Goal: Information Seeking & Learning: Find specific fact

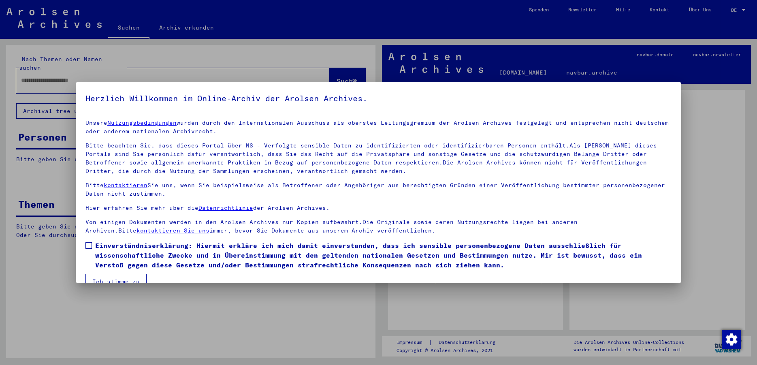
click at [90, 247] on span at bounding box center [88, 245] width 6 height 6
click at [121, 277] on button "Ich stimme zu" at bounding box center [115, 281] width 61 height 15
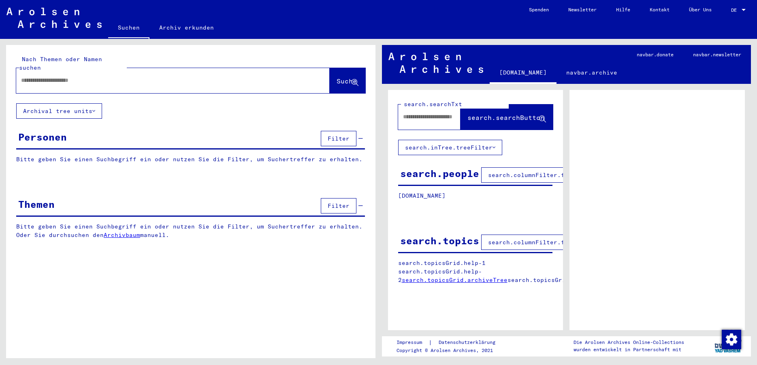
click at [85, 80] on div at bounding box center [163, 80] width 294 height 18
click at [87, 76] on input "text" at bounding box center [165, 80] width 289 height 9
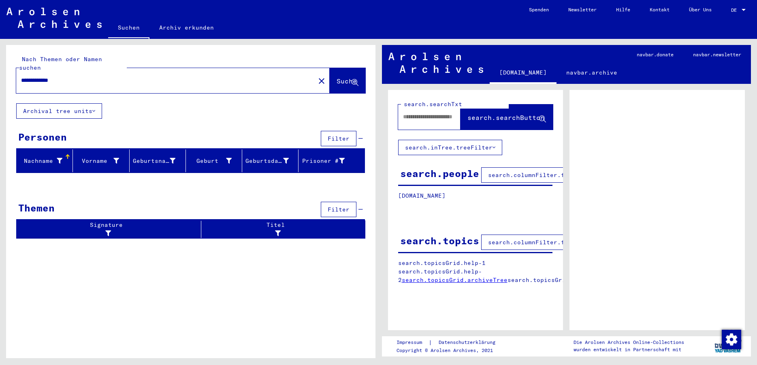
drag, startPoint x: 51, startPoint y: 69, endPoint x: 119, endPoint y: 68, distance: 67.6
click at [106, 76] on input "**********" at bounding box center [165, 80] width 289 height 9
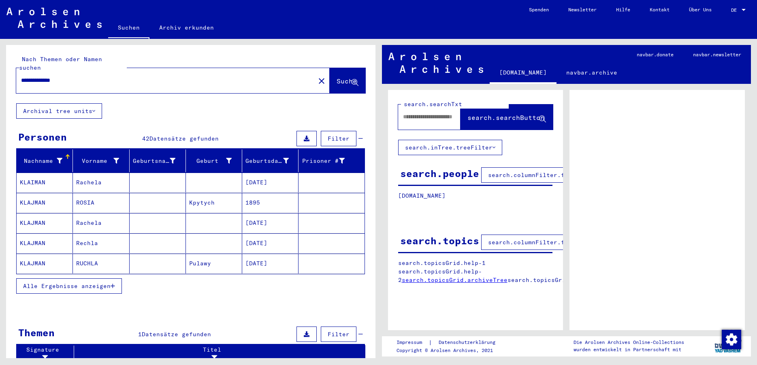
click at [107, 76] on input "**********" at bounding box center [165, 80] width 289 height 9
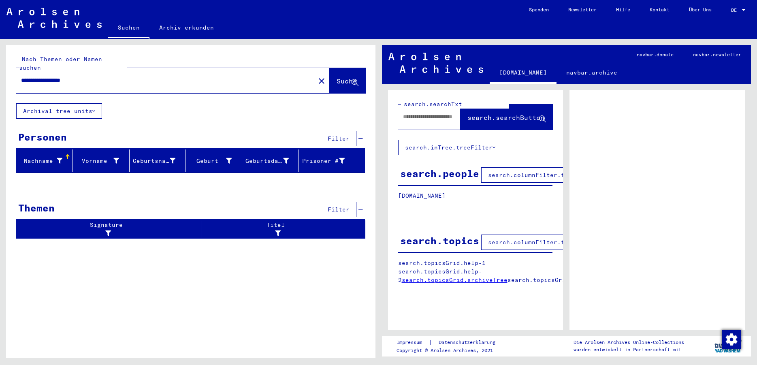
drag, startPoint x: 70, startPoint y: 76, endPoint x: 134, endPoint y: 67, distance: 65.4
click at [119, 81] on input "**********" at bounding box center [165, 80] width 289 height 9
type input "**********"
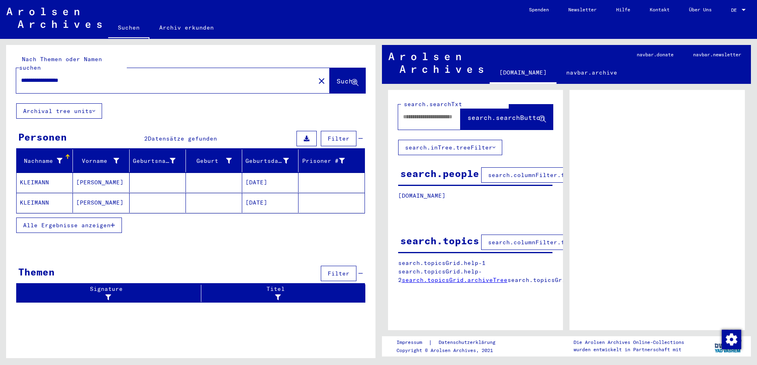
click at [70, 173] on mat-cell "KLEIMANN" at bounding box center [45, 183] width 56 height 20
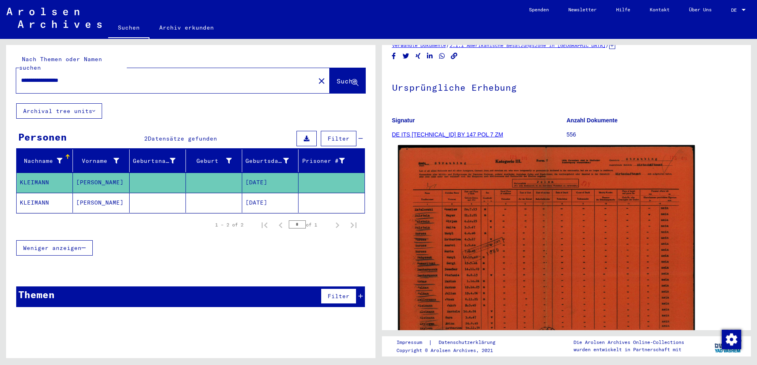
scroll to position [44, 0]
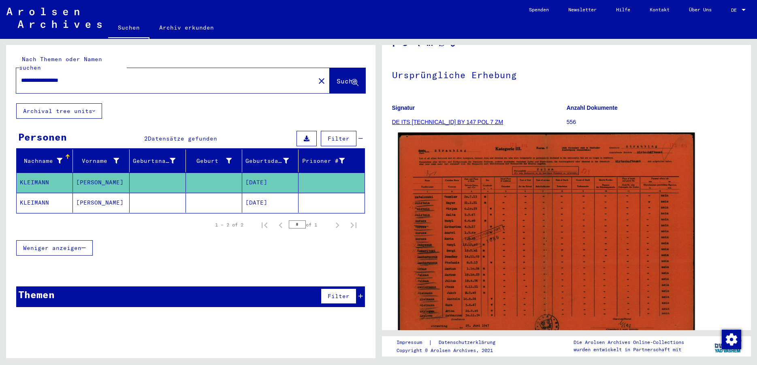
click at [478, 220] on img at bounding box center [546, 238] width 296 height 213
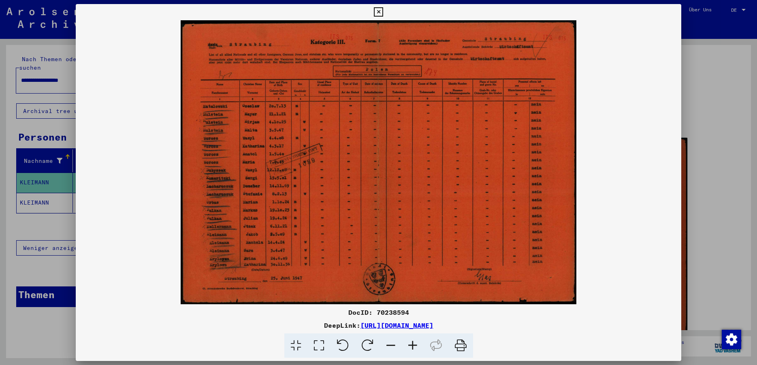
click at [409, 343] on icon at bounding box center [413, 345] width 22 height 25
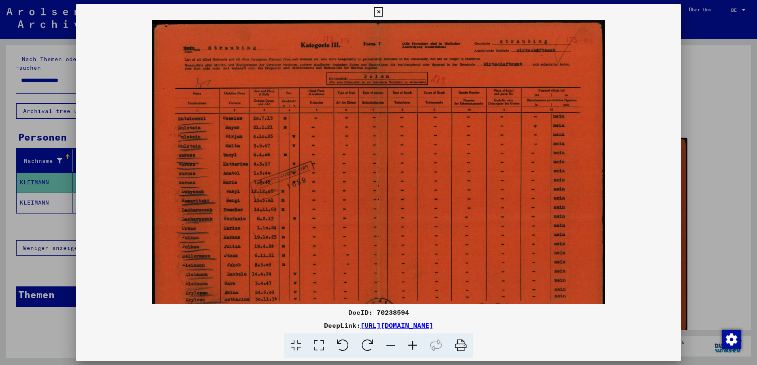
click at [409, 343] on icon at bounding box center [413, 345] width 22 height 25
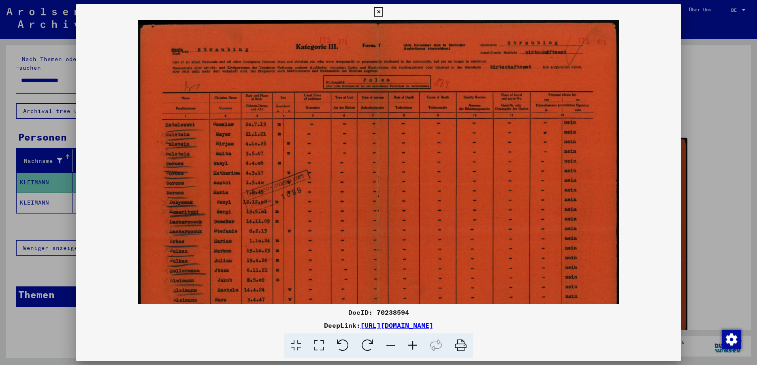
click at [409, 343] on icon at bounding box center [413, 345] width 22 height 25
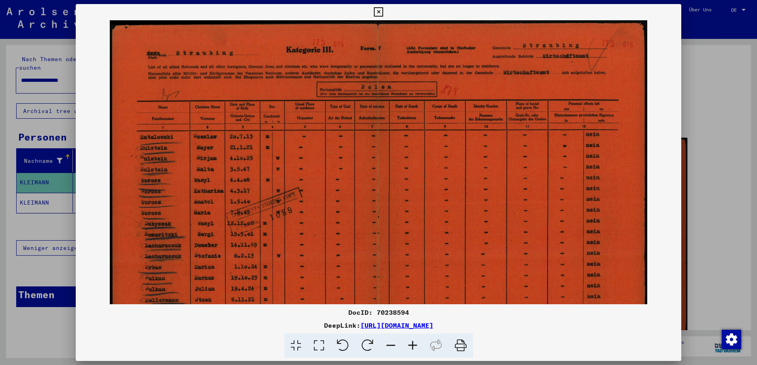
click at [409, 343] on icon at bounding box center [413, 345] width 22 height 25
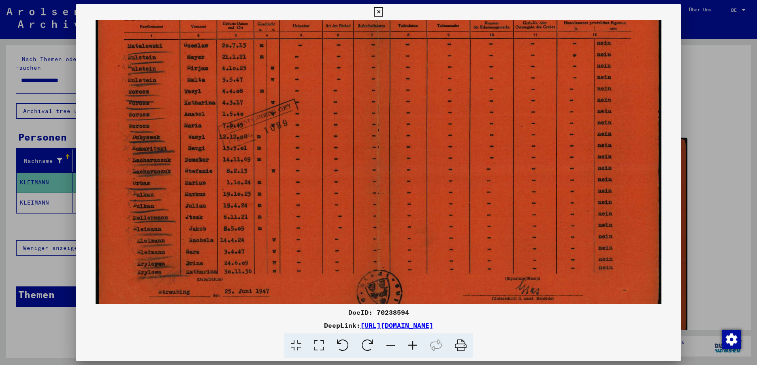
scroll to position [122, 0]
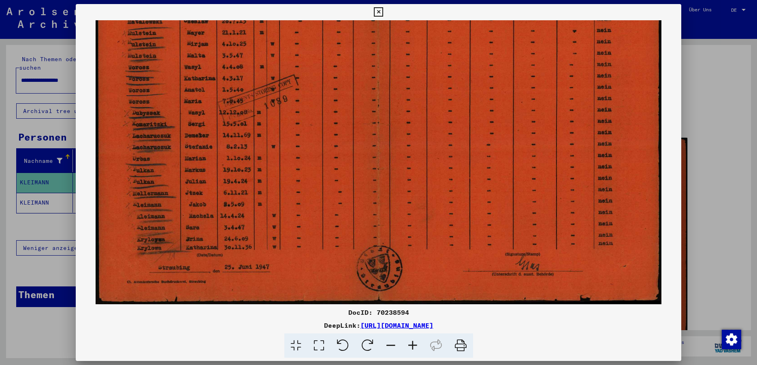
drag, startPoint x: 165, startPoint y: 213, endPoint x: 209, endPoint y: 75, distance: 145.1
click at [209, 76] on img at bounding box center [378, 101] width 565 height 405
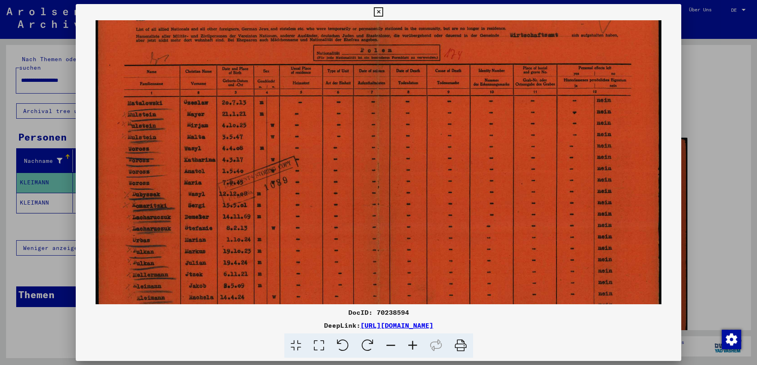
scroll to position [8, 0]
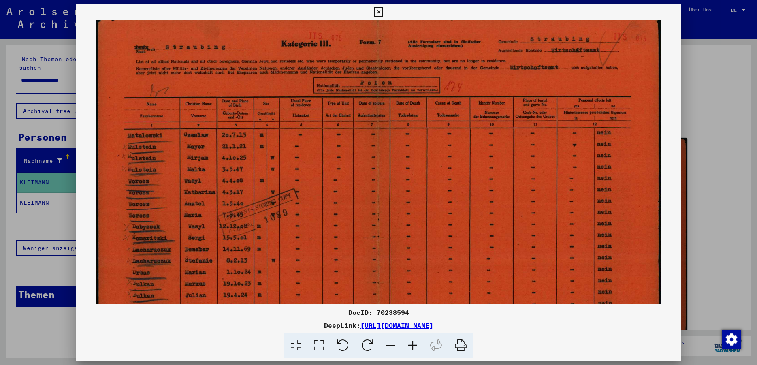
drag, startPoint x: 365, startPoint y: 201, endPoint x: 362, endPoint y: 223, distance: 22.2
click at [362, 223] on img at bounding box center [378, 215] width 565 height 405
click at [383, 13] on icon at bounding box center [378, 12] width 9 height 10
